Goal: Task Accomplishment & Management: Manage account settings

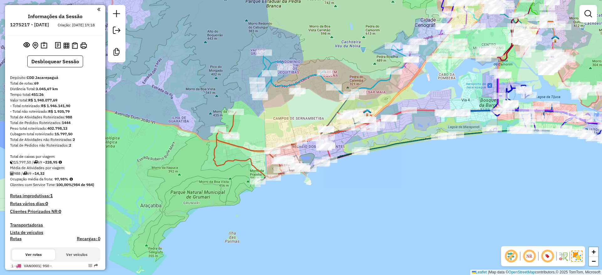
scroll to position [2661, 0]
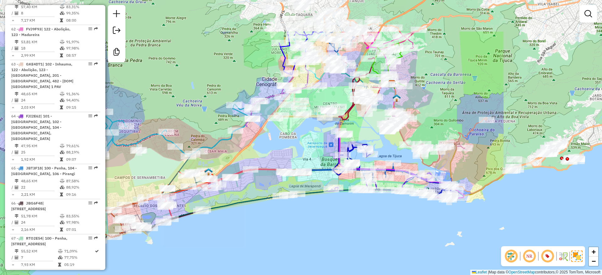
drag, startPoint x: 298, startPoint y: 116, endPoint x: 264, endPoint y: 128, distance: 36.2
click at [144, 177] on div "Rota 64 - Placa FJI2E62 55035827 - PADARIA CONFEITARIA Rota 63 - Placa GKE4D71 …" at bounding box center [301, 137] width 602 height 275
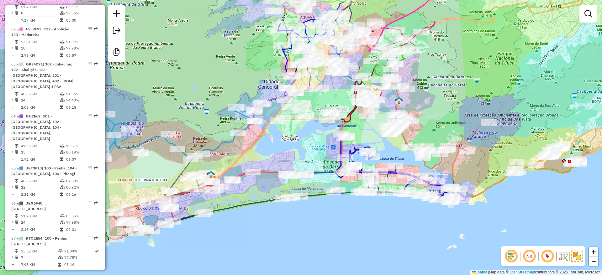
drag, startPoint x: 420, startPoint y: 73, endPoint x: 412, endPoint y: 110, distance: 37.6
click at [412, 110] on div "Rota 64 - Placa FJI2E62 55035827 - PADARIA CONFEITARIA Rota 63 - Placa GKE4D71 …" at bounding box center [301, 137] width 602 height 275
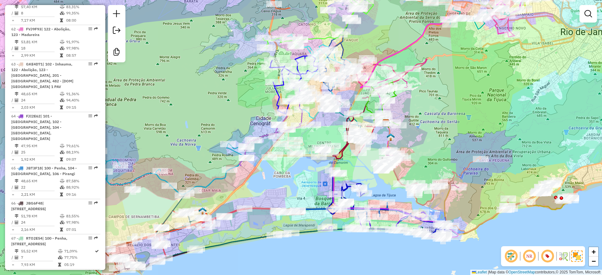
drag, startPoint x: 412, startPoint y: 110, endPoint x: 412, endPoint y: 131, distance: 21.0
click at [406, 140] on div "Rota 64 - Placa FJI2E62 55035827 - PADARIA CONFEITARIA Rota 63 - Placa GKE4D71 …" at bounding box center [301, 137] width 602 height 275
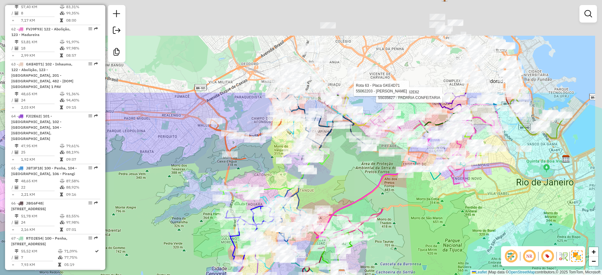
drag, startPoint x: 428, startPoint y: 119, endPoint x: 389, endPoint y: 235, distance: 122.0
click at [389, 235] on div "Rota 64 - Placa FJI2E62 55035827 - PADARIA CONFEITARIA Rota 63 - Placa GKE4D71 …" at bounding box center [301, 137] width 602 height 275
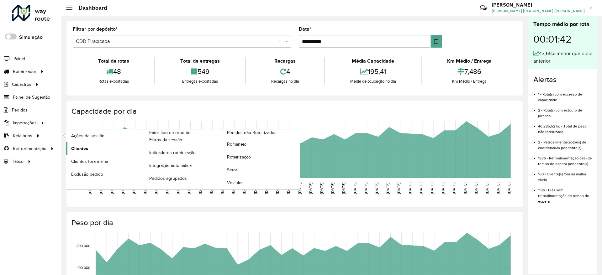
click at [91, 148] on link "Clientes" at bounding box center [105, 148] width 78 height 13
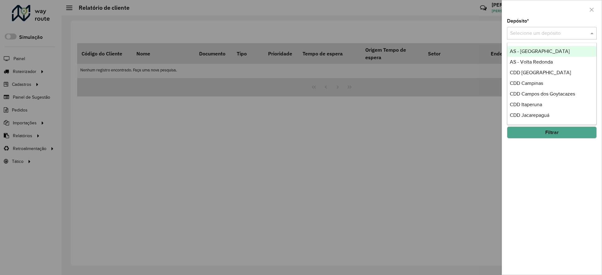
click at [534, 31] on input "text" at bounding box center [545, 34] width 71 height 8
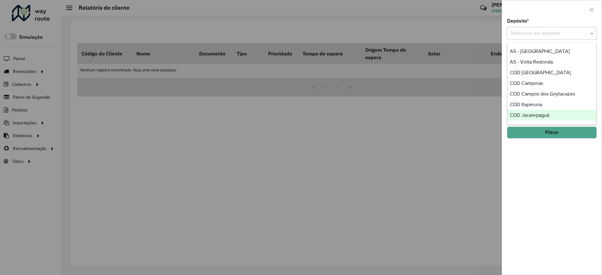
click at [532, 113] on span "CDD Jacarepaguá" at bounding box center [530, 115] width 40 height 5
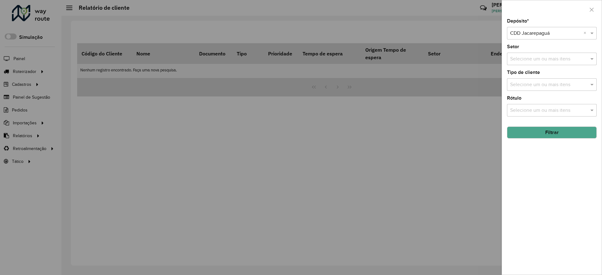
click at [554, 131] on button "Filtrar" at bounding box center [552, 133] width 90 height 12
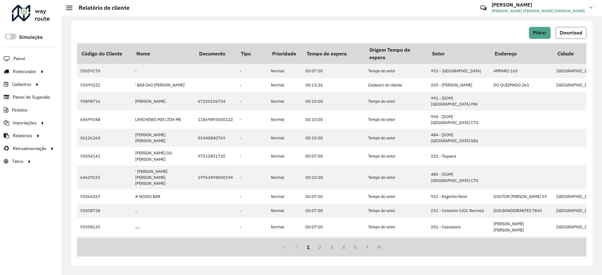
click at [563, 32] on span "Download" at bounding box center [571, 32] width 23 height 5
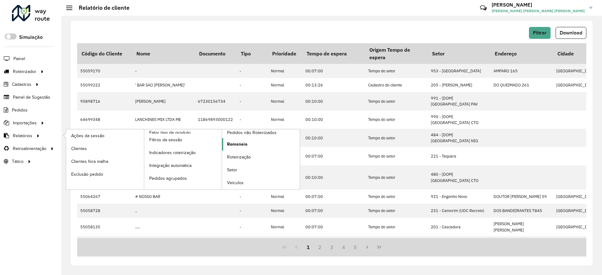
click at [229, 149] on link "Romaneio" at bounding box center [261, 144] width 78 height 13
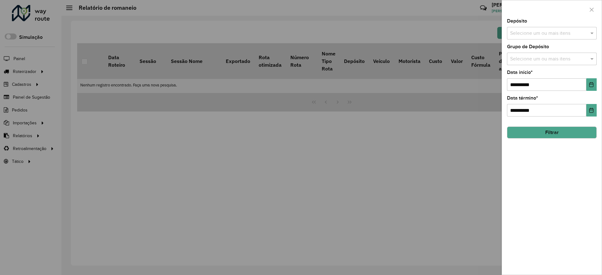
click at [540, 26] on div "Depósito Selecione um ou mais itens" at bounding box center [552, 29] width 90 height 21
click at [540, 33] on input "text" at bounding box center [549, 34] width 80 height 8
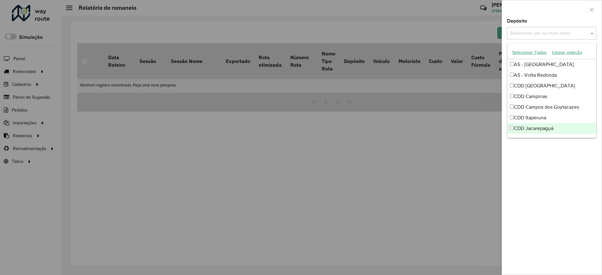
click at [542, 124] on div "CDD Jacarepaguá" at bounding box center [551, 128] width 89 height 11
click at [542, 161] on div "**********" at bounding box center [552, 147] width 100 height 256
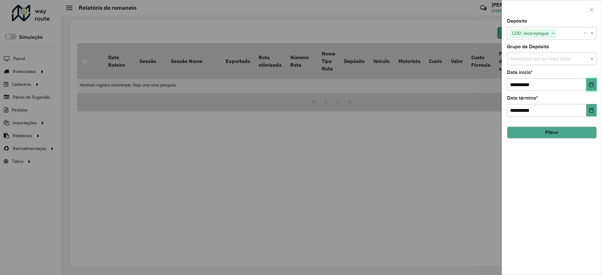
click at [590, 86] on icon "Choose Date" at bounding box center [591, 84] width 4 height 5
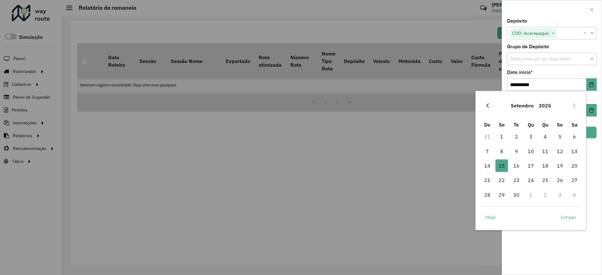
click at [486, 107] on icon "Previous Month" at bounding box center [487, 105] width 5 height 5
click at [514, 137] on span "1" at bounding box center [516, 136] width 13 height 13
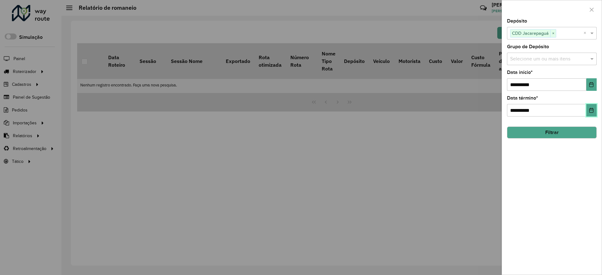
click at [590, 113] on icon "Choose Date" at bounding box center [591, 110] width 4 height 5
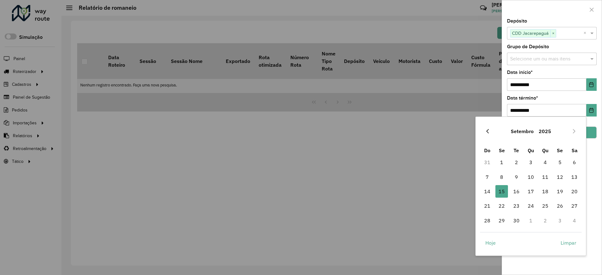
click at [486, 129] on icon "Previous Month" at bounding box center [487, 131] width 5 height 5
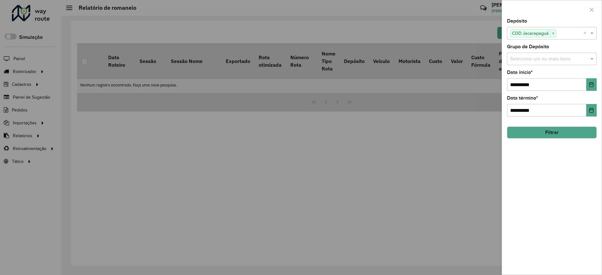
click at [589, 166] on div "**********" at bounding box center [552, 147] width 100 height 256
click at [596, 87] on button "Choose Date" at bounding box center [591, 84] width 10 height 13
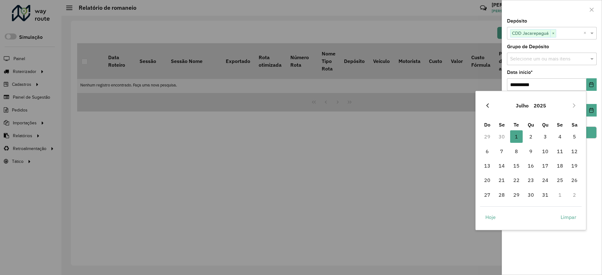
click at [487, 103] on icon "Previous Month" at bounding box center [487, 105] width 5 height 5
click at [485, 136] on span "1" at bounding box center [487, 136] width 13 height 13
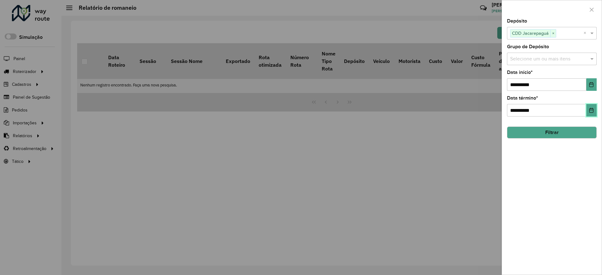
click at [592, 109] on icon "Choose Date" at bounding box center [591, 110] width 5 height 5
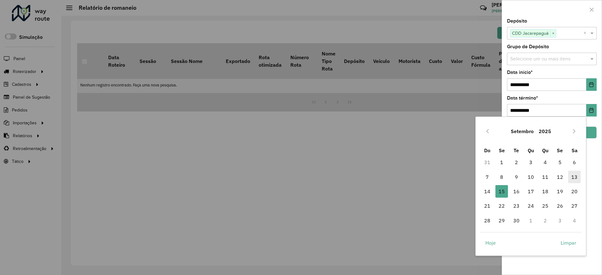
click at [572, 177] on span "13" at bounding box center [574, 177] width 13 height 13
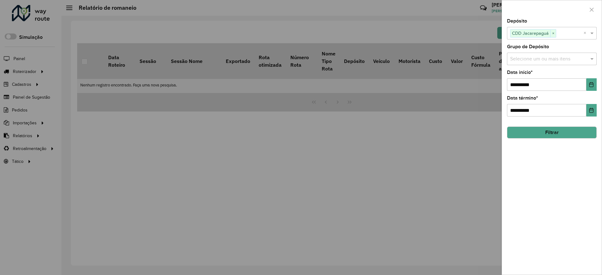
click at [551, 138] on button "Filtrar" at bounding box center [552, 133] width 90 height 12
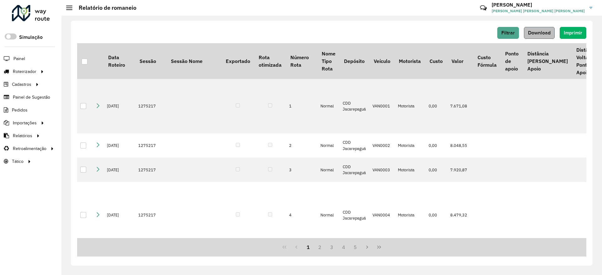
drag, startPoint x: 84, startPoint y: 58, endPoint x: 534, endPoint y: 34, distance: 450.8
click at [84, 59] on div at bounding box center [85, 62] width 6 height 6
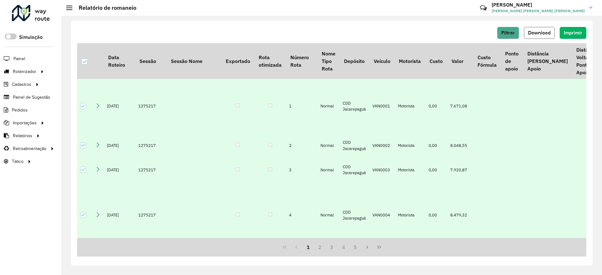
click at [544, 29] on button "Download" at bounding box center [539, 33] width 31 height 12
click at [88, 71] on span "Entregas" at bounding box center [80, 71] width 18 height 7
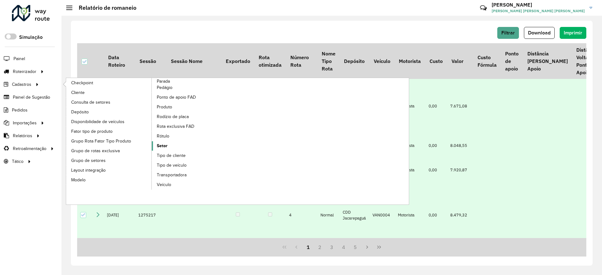
click at [168, 149] on link "Setor" at bounding box center [195, 145] width 86 height 9
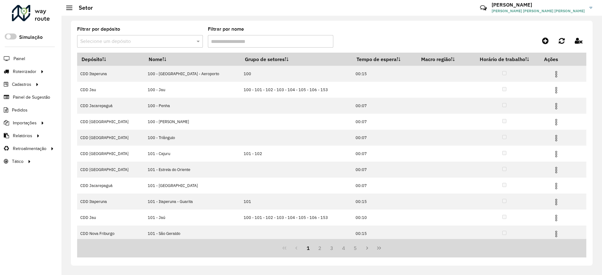
click at [198, 41] on span at bounding box center [199, 42] width 8 height 8
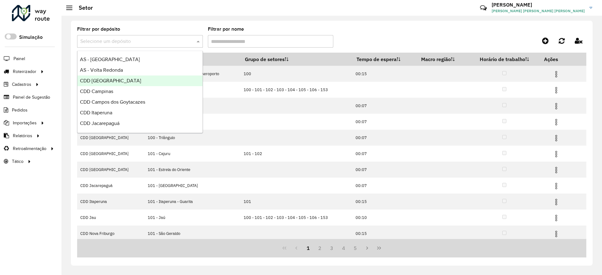
click at [139, 78] on div "CDD Belo Horizonte" at bounding box center [139, 81] width 125 height 11
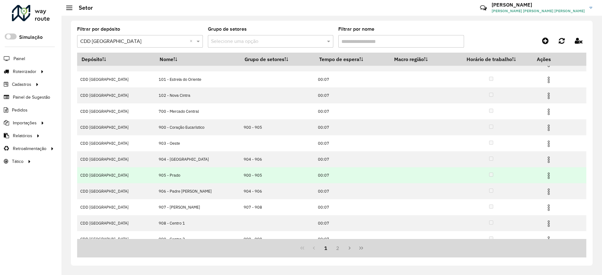
scroll to position [18, 0]
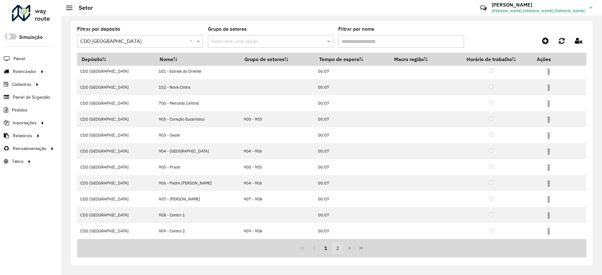
click at [337, 251] on button "2" at bounding box center [338, 248] width 12 height 12
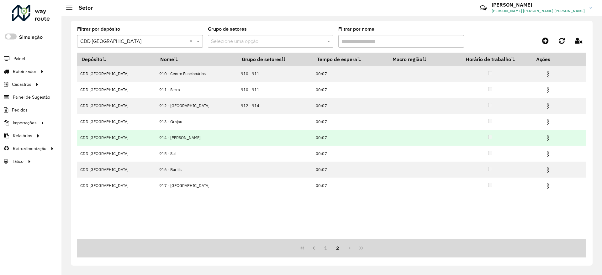
scroll to position [0, 0]
click at [545, 138] on img at bounding box center [549, 138] width 8 height 8
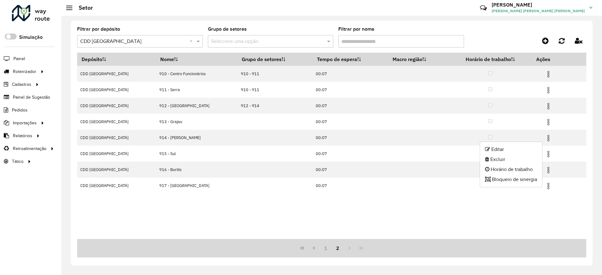
click at [526, 144] on ul "Editar Excluir Horário de trabalho Bloqueio de sinergia" at bounding box center [511, 165] width 63 height 46
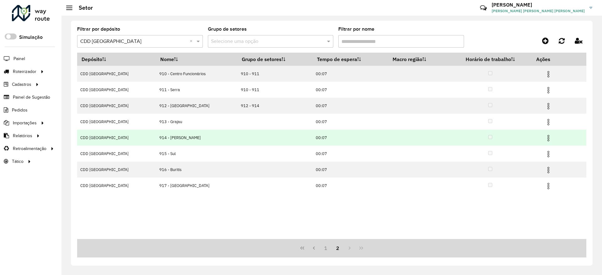
click at [546, 139] on img at bounding box center [549, 138] width 8 height 8
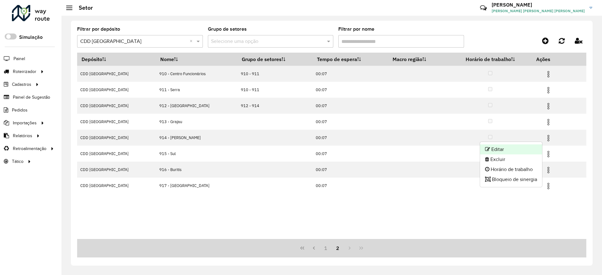
click at [532, 148] on li "Editar" at bounding box center [511, 150] width 62 height 10
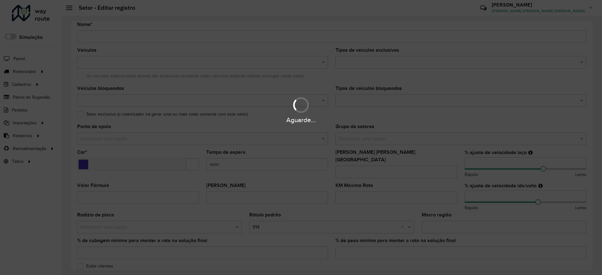
scroll to position [31, 0]
click at [483, 192] on div "Aguarde..." at bounding box center [301, 137] width 602 height 275
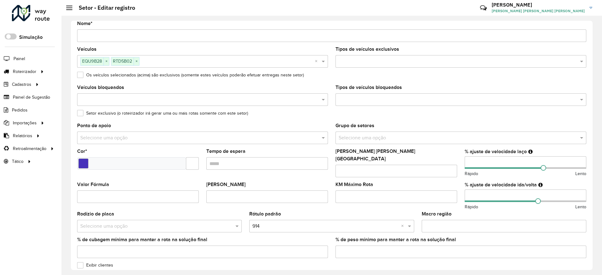
click at [483, 192] on input "number" at bounding box center [526, 196] width 122 height 13
type input "*"
type input "***"
click at [457, 177] on formly-field "Máximo dias em rota" at bounding box center [396, 165] width 129 height 33
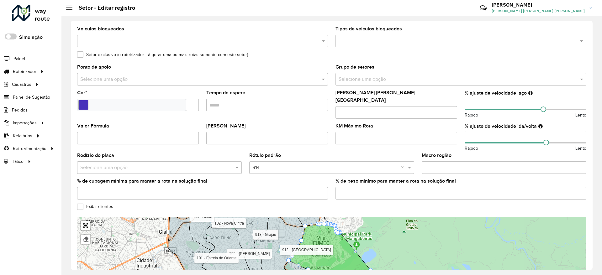
scroll to position [155, 0]
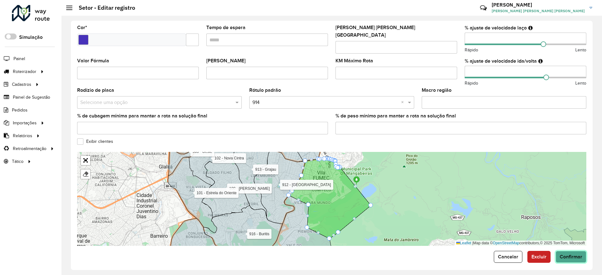
click at [574, 254] on span "Confirmar" at bounding box center [571, 256] width 23 height 5
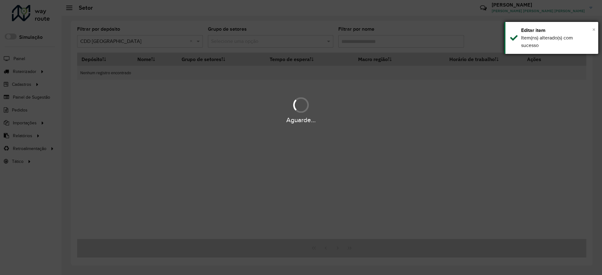
click at [594, 30] on span "×" at bounding box center [593, 29] width 3 height 7
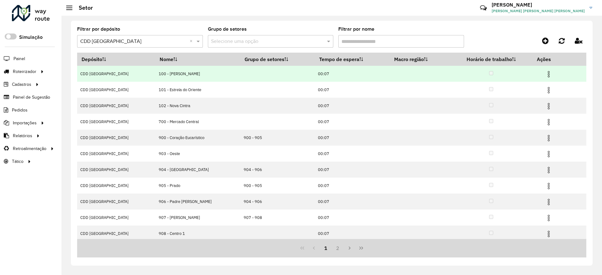
click at [545, 73] on img at bounding box center [549, 75] width 8 height 8
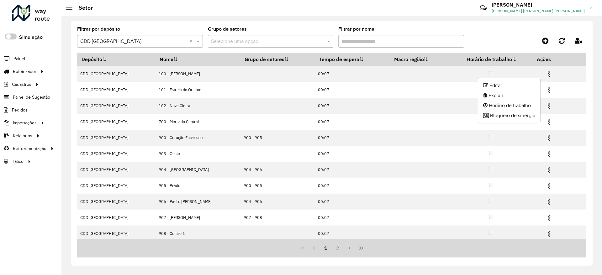
click at [531, 79] on ul "Editar Excluir Horário de trabalho Bloqueio de sinergia" at bounding box center [509, 101] width 63 height 46
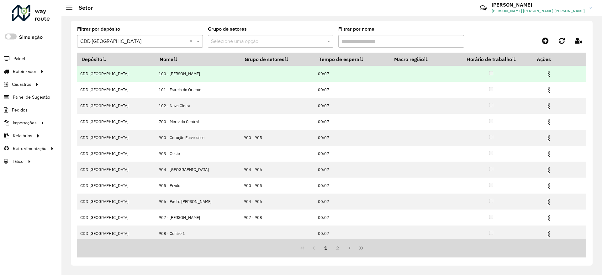
click at [547, 71] on img at bounding box center [549, 75] width 8 height 8
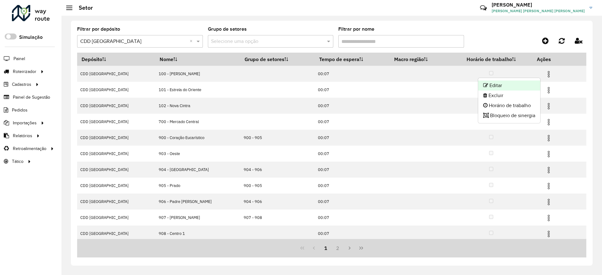
drag, startPoint x: 542, startPoint y: 77, endPoint x: 534, endPoint y: 85, distance: 12.0
click at [534, 85] on li "Editar" at bounding box center [509, 86] width 62 height 10
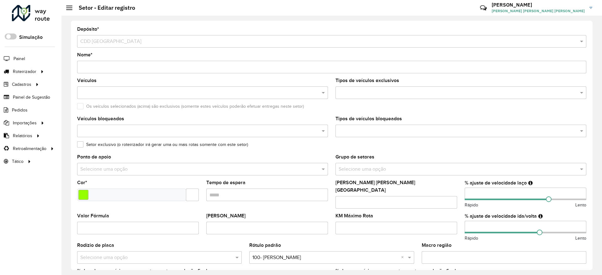
click at [488, 223] on input "number" at bounding box center [526, 227] width 122 height 13
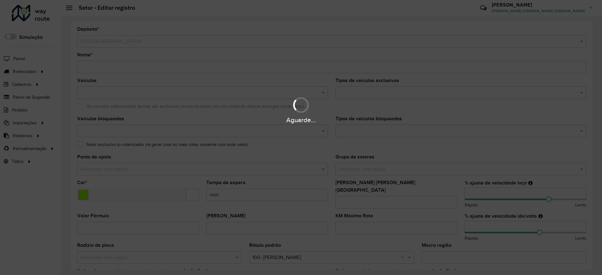
click at [488, 223] on div "Aguarde..." at bounding box center [301, 137] width 602 height 275
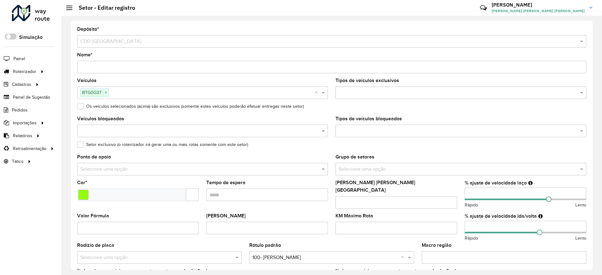
click at [488, 223] on input "number" at bounding box center [526, 227] width 122 height 13
type input "*"
type input "***"
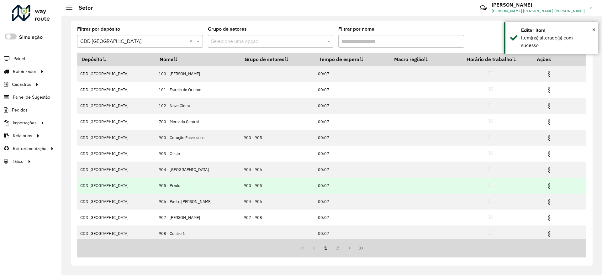
scroll to position [18, 0]
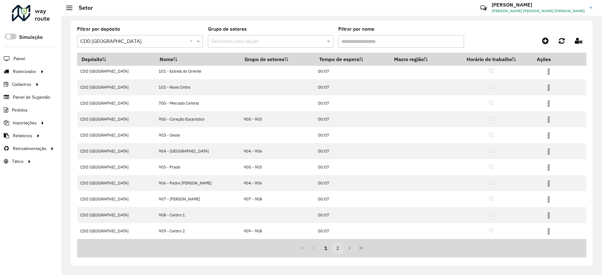
click at [336, 250] on button "2" at bounding box center [338, 248] width 12 height 12
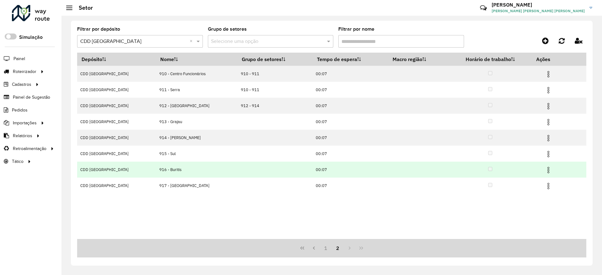
click at [548, 167] on img at bounding box center [549, 170] width 8 height 8
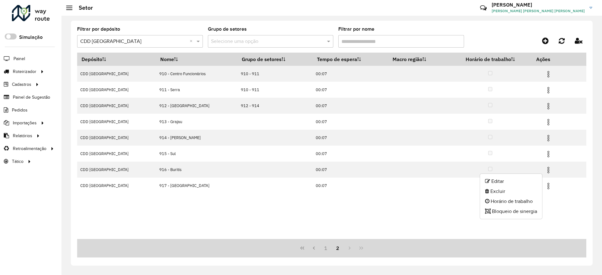
click at [523, 175] on ul "Editar Excluir Horário de trabalho Bloqueio de sinergia" at bounding box center [511, 197] width 63 height 46
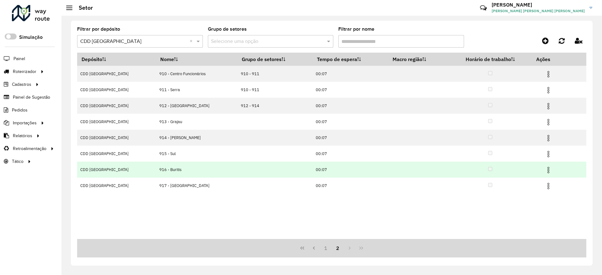
click at [547, 168] on img at bounding box center [549, 170] width 8 height 8
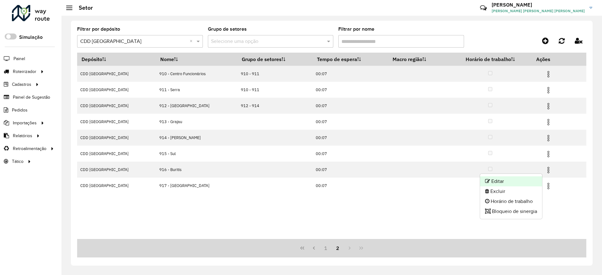
drag, startPoint x: 543, startPoint y: 173, endPoint x: 533, endPoint y: 182, distance: 13.1
click at [533, 182] on li "Editar" at bounding box center [511, 182] width 62 height 10
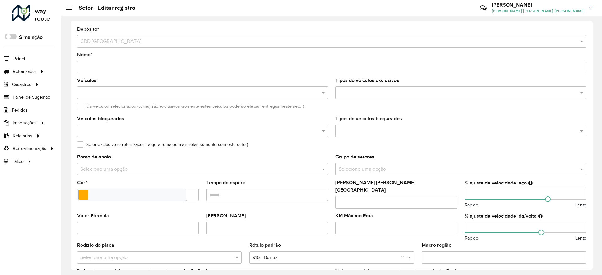
click at [483, 221] on input "number" at bounding box center [526, 227] width 122 height 13
type input "*"
type input "***"
click at [458, 209] on formly-field "Máximo dias em rota" at bounding box center [396, 197] width 129 height 33
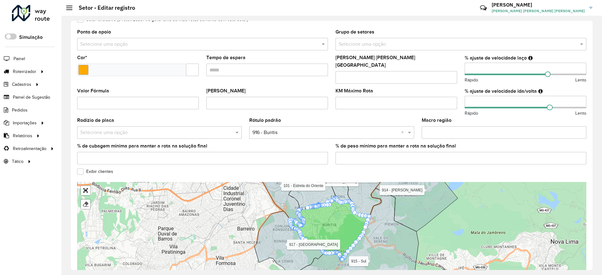
scroll to position [155, 0]
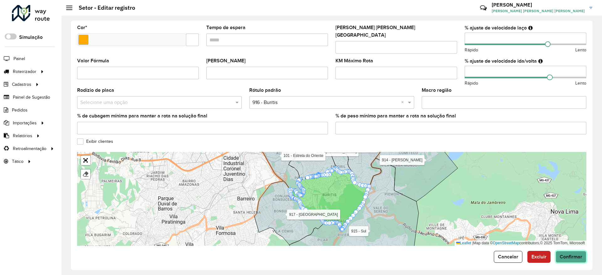
click at [572, 254] on span "Confirmar" at bounding box center [571, 256] width 23 height 5
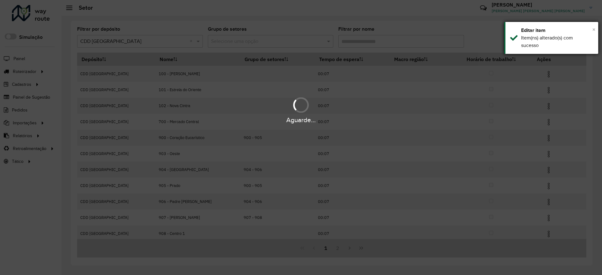
click at [593, 29] on span "×" at bounding box center [593, 29] width 3 height 7
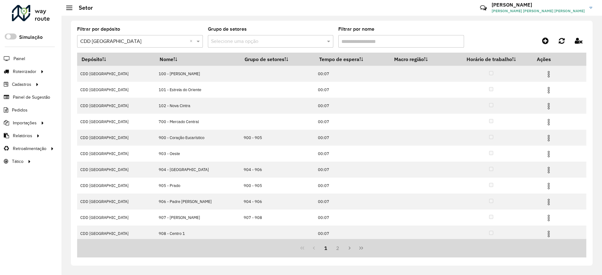
click at [303, 5] on hb-header "Setor Críticas? Dúvidas? Elogios? Sugestões? Entre em contato conosco! DANILO D…" at bounding box center [331, 8] width 541 height 16
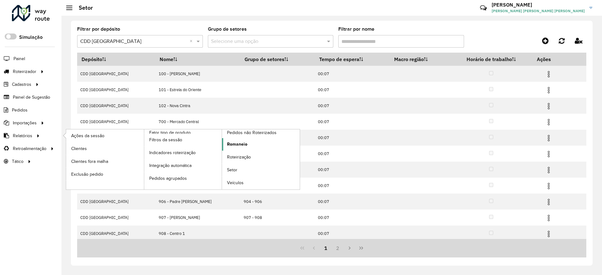
click at [238, 143] on span "Romaneio" at bounding box center [237, 144] width 20 height 7
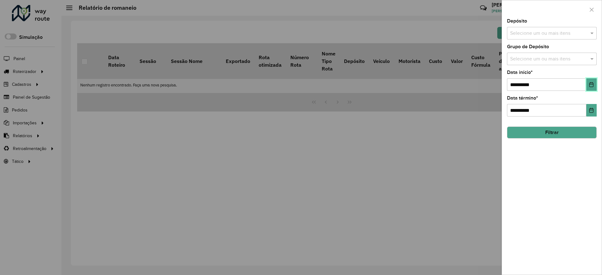
click at [591, 83] on icon "Choose Date" at bounding box center [591, 84] width 4 height 5
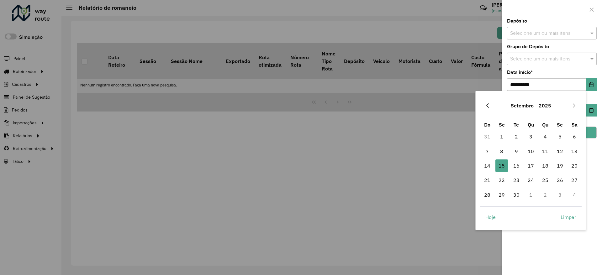
click at [483, 104] on button "Previous Month" at bounding box center [488, 106] width 10 height 10
click at [490, 106] on button "Previous Month" at bounding box center [488, 106] width 10 height 10
click at [519, 136] on span "1" at bounding box center [516, 136] width 13 height 13
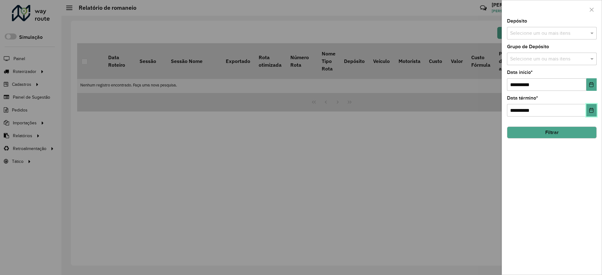
click at [590, 112] on icon "Choose Date" at bounding box center [591, 110] width 4 height 5
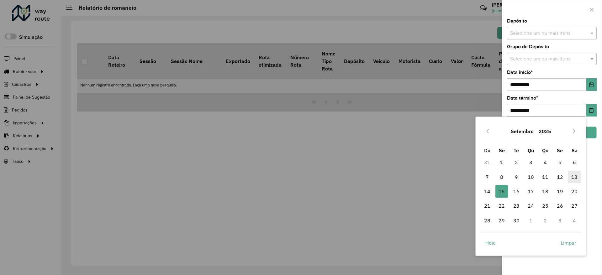
click at [574, 175] on span "13" at bounding box center [574, 177] width 13 height 13
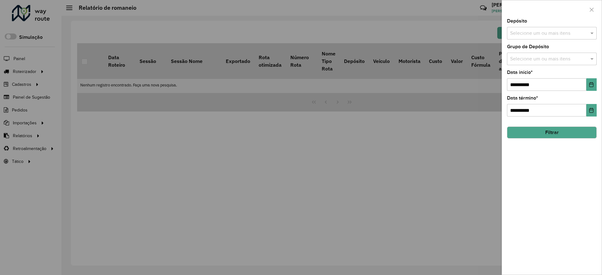
click at [541, 33] on input "text" at bounding box center [549, 34] width 80 height 8
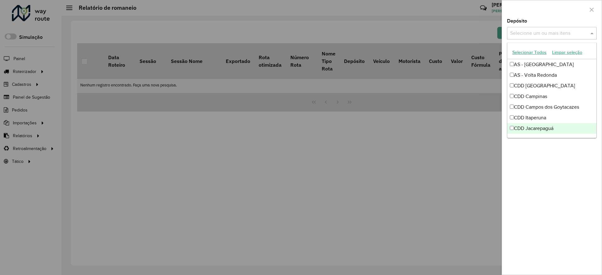
click at [542, 128] on div "CDD Jacarepaguá" at bounding box center [551, 128] width 89 height 11
click at [543, 177] on div "**********" at bounding box center [552, 147] width 100 height 256
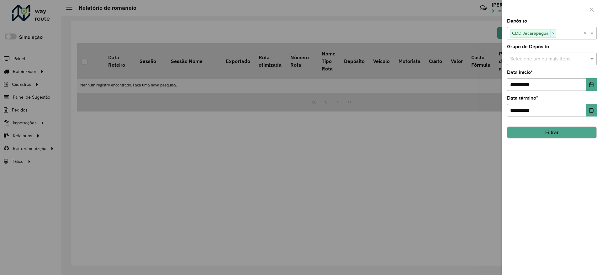
click at [548, 132] on button "Filtrar" at bounding box center [552, 133] width 90 height 12
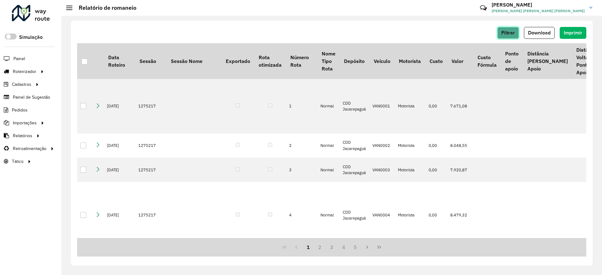
click at [507, 29] on button "Filtrar" at bounding box center [508, 33] width 22 height 12
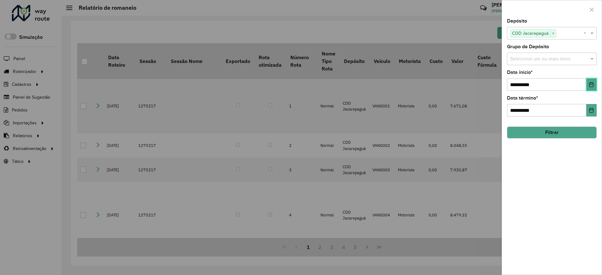
click at [590, 84] on icon "Choose Date" at bounding box center [591, 84] width 5 height 5
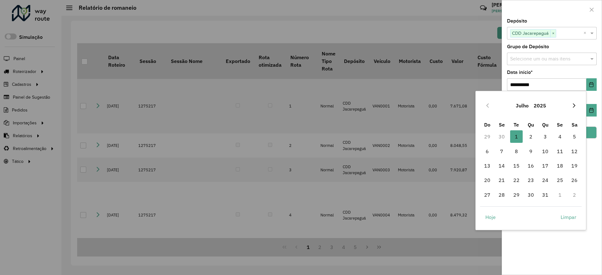
click at [573, 105] on icon "Next Month" at bounding box center [574, 105] width 5 height 5
click at [561, 137] on span "1" at bounding box center [560, 136] width 13 height 13
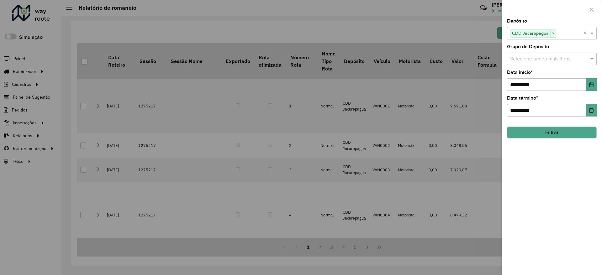
click at [560, 129] on button "Filtrar" at bounding box center [552, 133] width 90 height 12
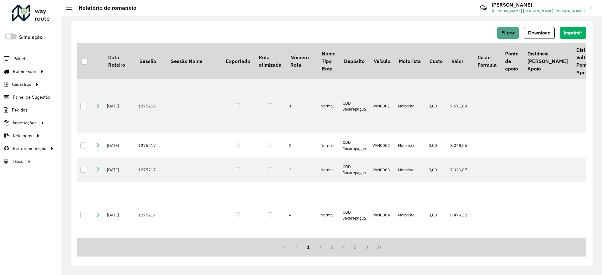
drag, startPoint x: 224, startPoint y: 25, endPoint x: 226, endPoint y: 22, distance: 3.7
drag, startPoint x: 226, startPoint y: 22, endPoint x: 151, endPoint y: 29, distance: 75.8
click at [185, 36] on div "Filtrar Download Imprimir" at bounding box center [331, 33] width 509 height 12
click at [85, 61] on div at bounding box center [85, 62] width 6 height 6
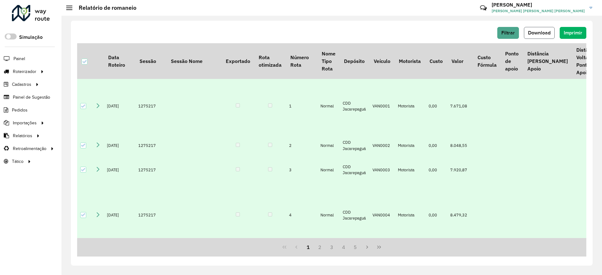
click at [537, 35] on span "Download" at bounding box center [539, 32] width 23 height 5
